Goal: Task Accomplishment & Management: Use online tool/utility

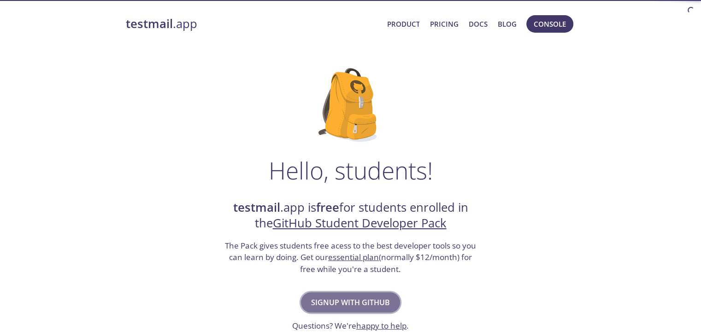
click at [362, 302] on span "Signup with GitHub" at bounding box center [350, 302] width 79 height 13
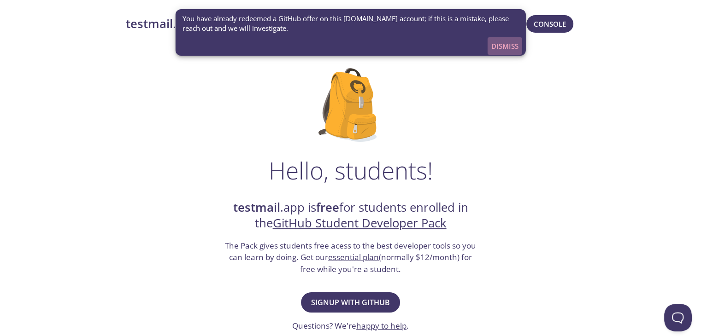
click at [503, 47] on span "Dismiss" at bounding box center [504, 46] width 27 height 12
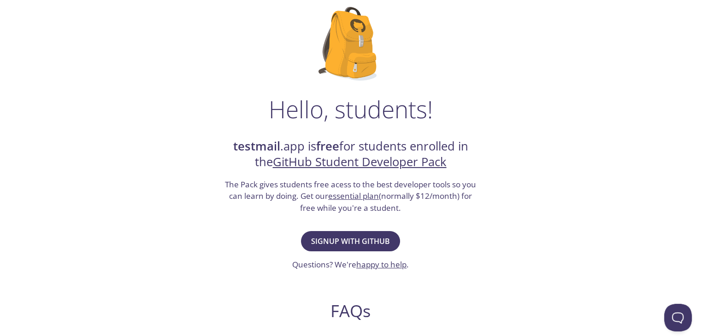
scroll to position [60, 0]
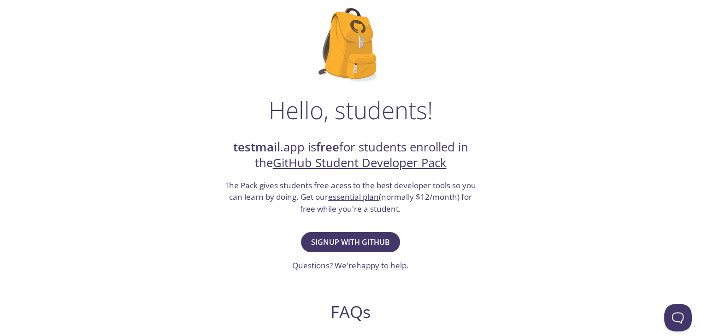
click at [385, 159] on link "GitHub Student Developer Pack" at bounding box center [360, 163] width 174 height 16
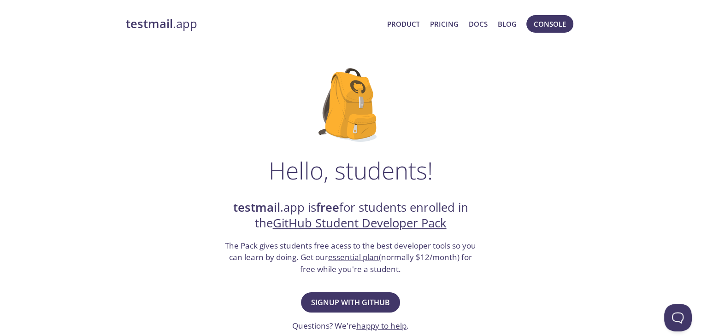
scroll to position [0, 0]
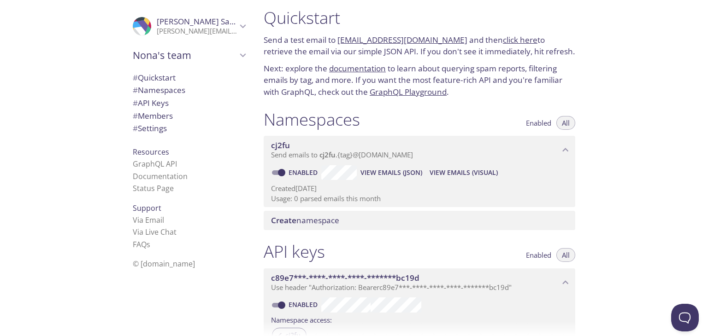
scroll to position [7, 0]
click at [160, 77] on span "# Quickstart" at bounding box center [154, 77] width 43 height 11
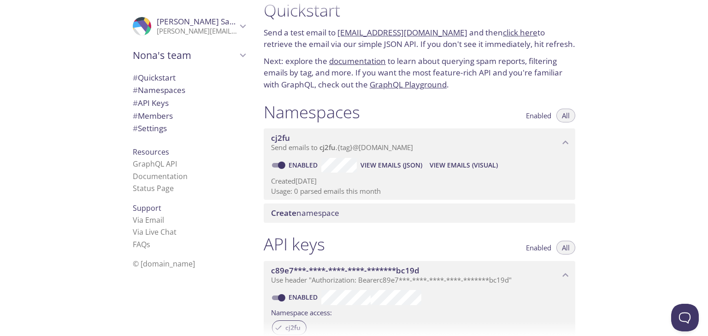
click at [157, 93] on span "# Namespaces" at bounding box center [159, 90] width 53 height 11
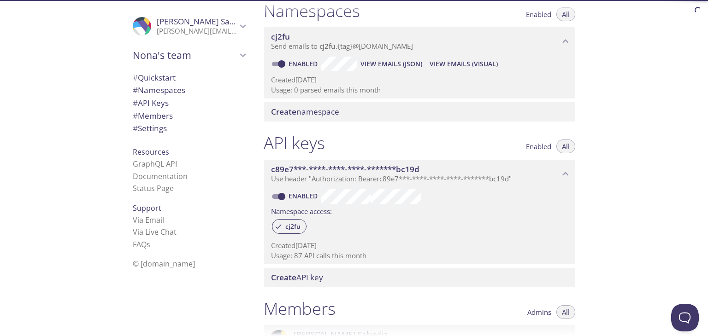
scroll to position [91, 0]
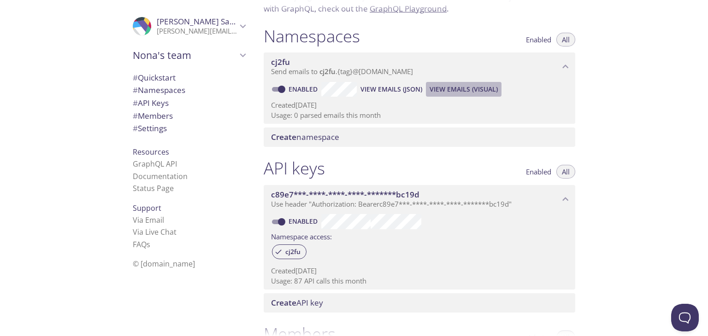
click at [483, 91] on span "View Emails (Visual)" at bounding box center [463, 89] width 68 height 11
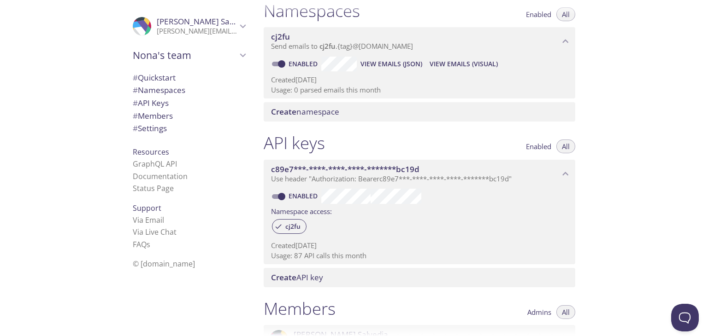
click at [406, 66] on span "View Emails (JSON)" at bounding box center [391, 64] width 62 height 11
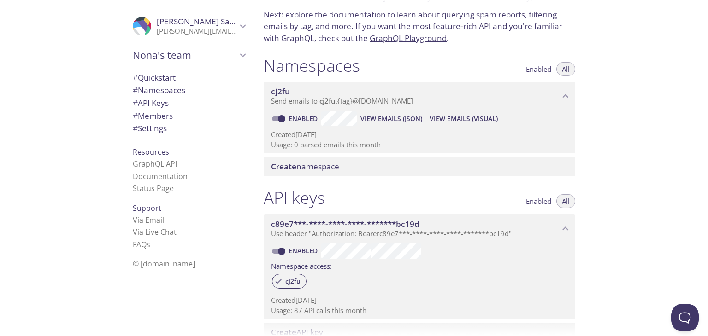
scroll to position [61, 0]
click at [471, 120] on span "View Emails (Visual)" at bounding box center [463, 119] width 68 height 11
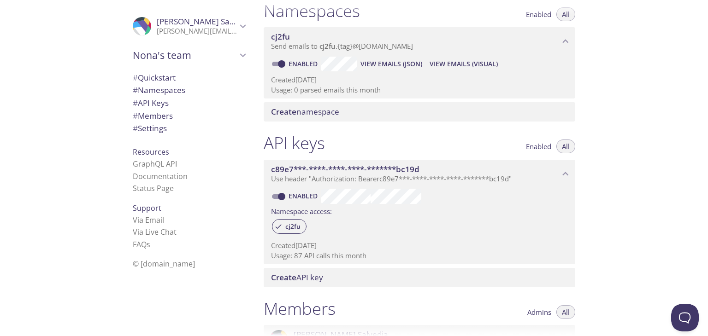
click at [568, 177] on icon "c89e7***-****-****-****-*******bc19d API key" at bounding box center [565, 174] width 12 height 12
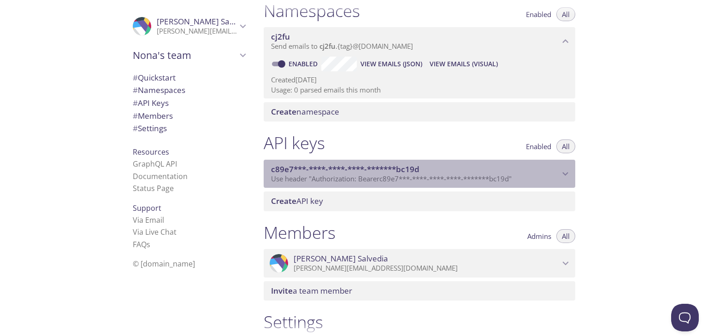
click at [568, 177] on icon "c89e7***-****-****-****-*******bc19d API key" at bounding box center [565, 174] width 12 height 12
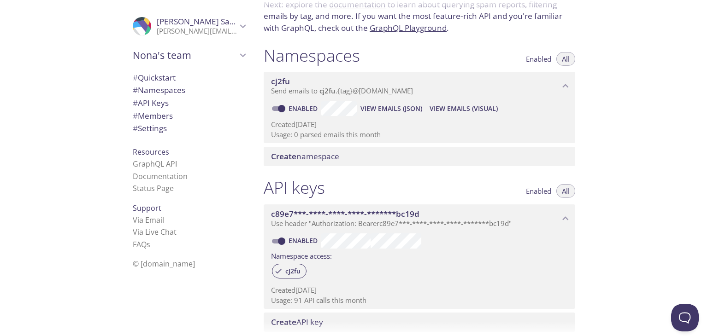
scroll to position [70, 0]
